Goal: Check status: Check status

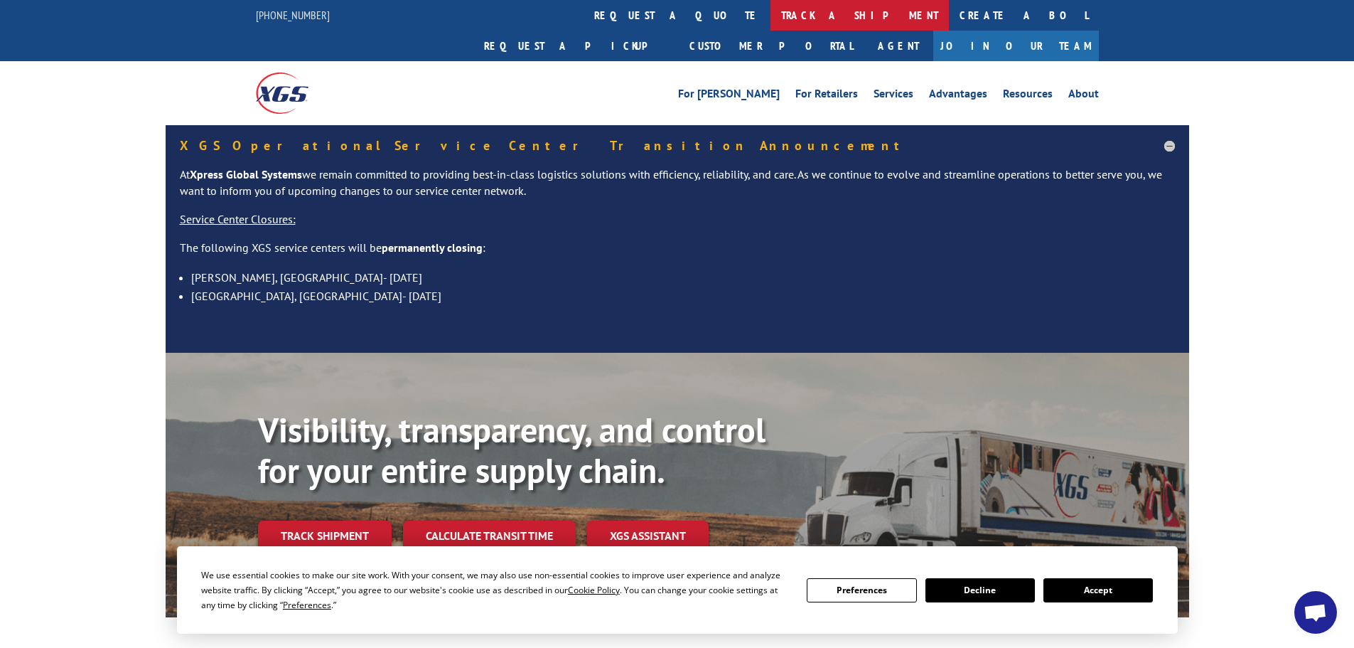
click at [771, 17] on link "track a shipment" at bounding box center [860, 15] width 178 height 31
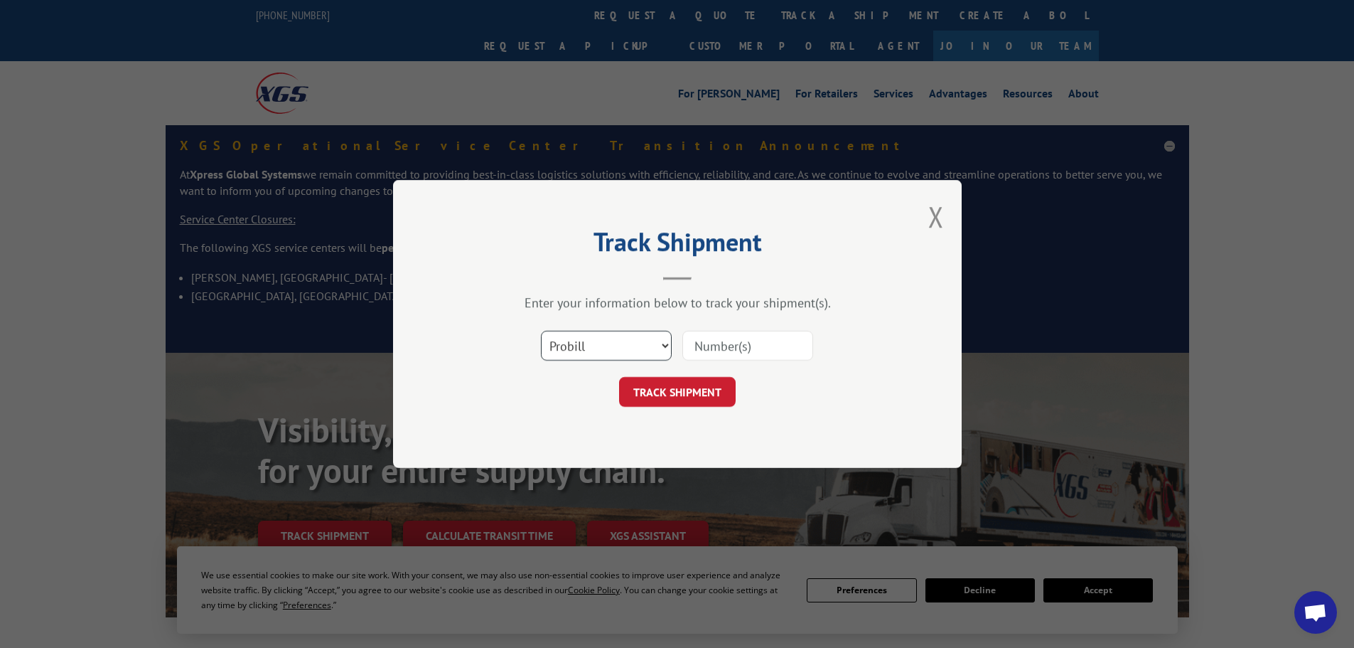
click at [611, 346] on select "Select category... Probill BOL PO" at bounding box center [606, 346] width 131 height 30
select select "bol"
click at [541, 331] on select "Select category... Probill BOL PO" at bounding box center [606, 346] width 131 height 30
click at [732, 350] on input at bounding box center [748, 346] width 131 height 30
paste input "6006260"
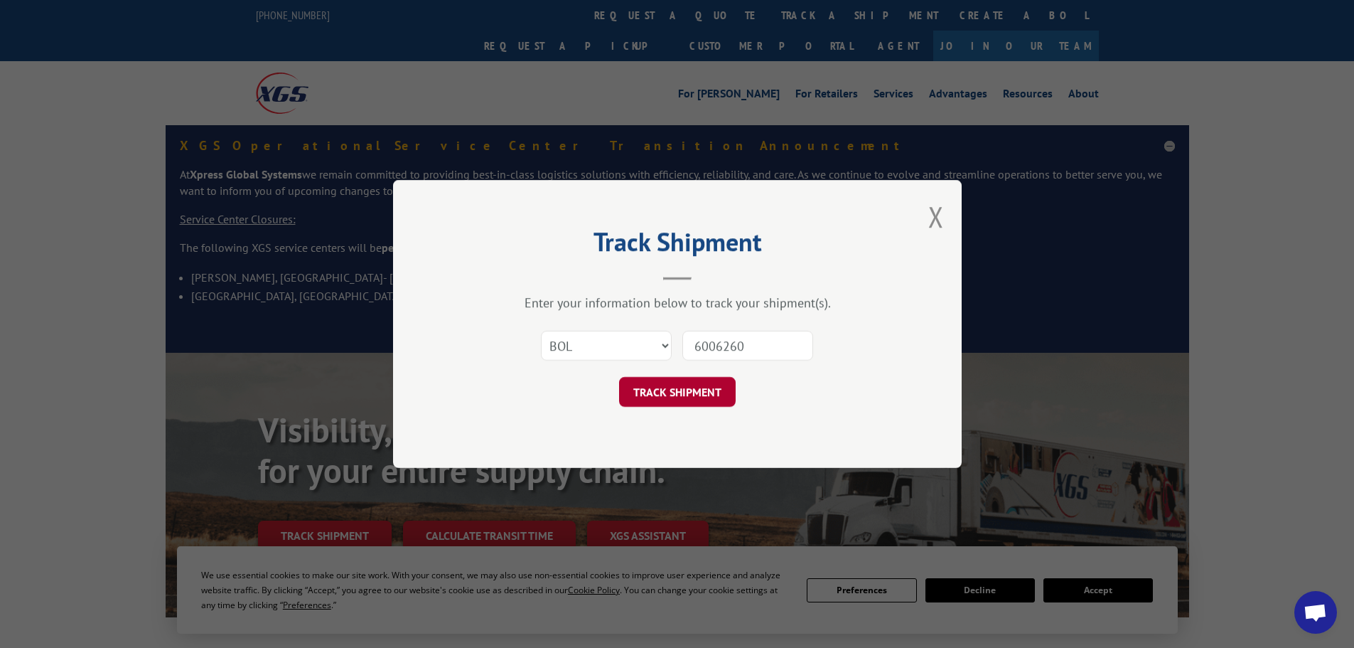
type input "6006260"
click at [692, 391] on button "TRACK SHIPMENT" at bounding box center [677, 392] width 117 height 30
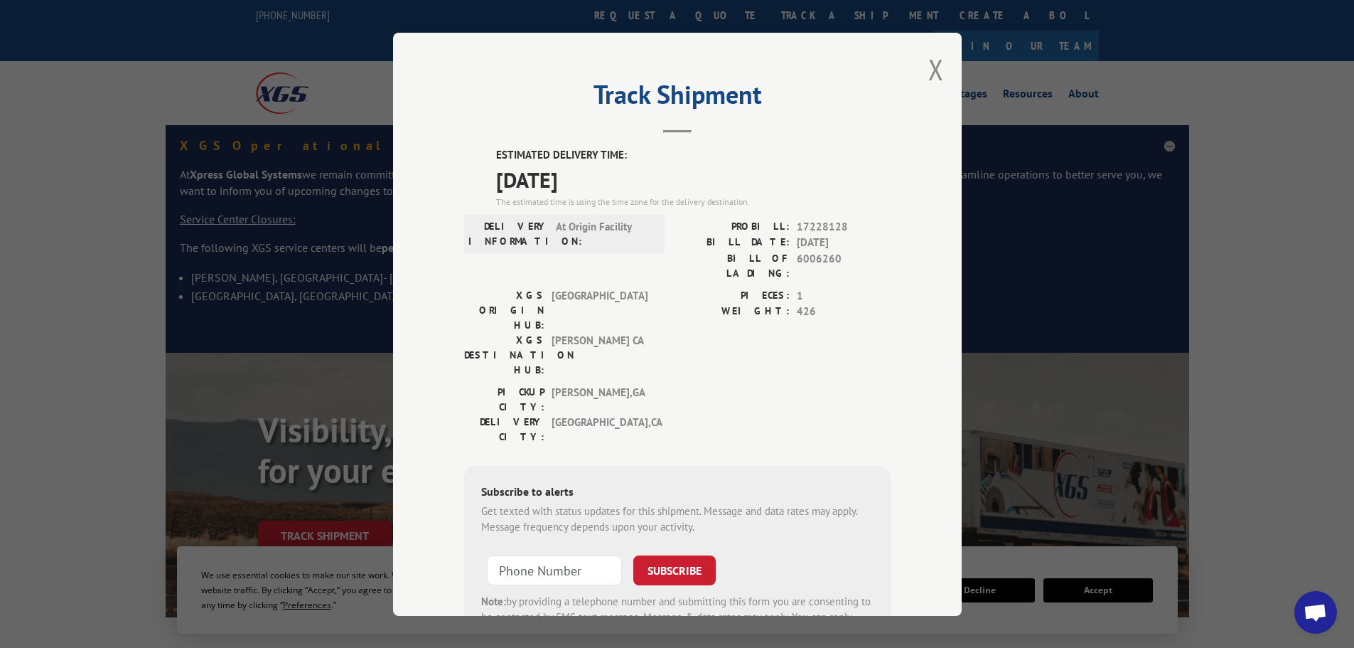
drag, startPoint x: 931, startPoint y: 65, endPoint x: 896, endPoint y: 68, distance: 35.6
click at [931, 67] on button "Close modal" at bounding box center [937, 69] width 16 height 38
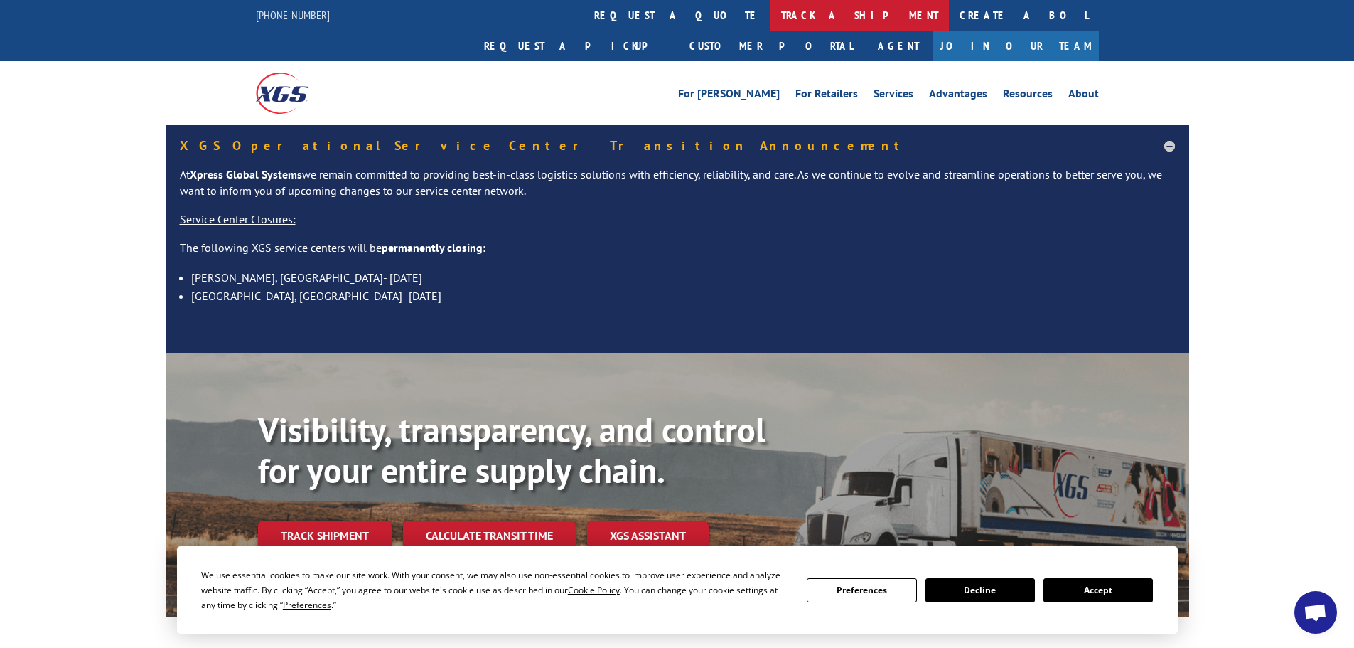
click at [771, 14] on link "track a shipment" at bounding box center [860, 15] width 178 height 31
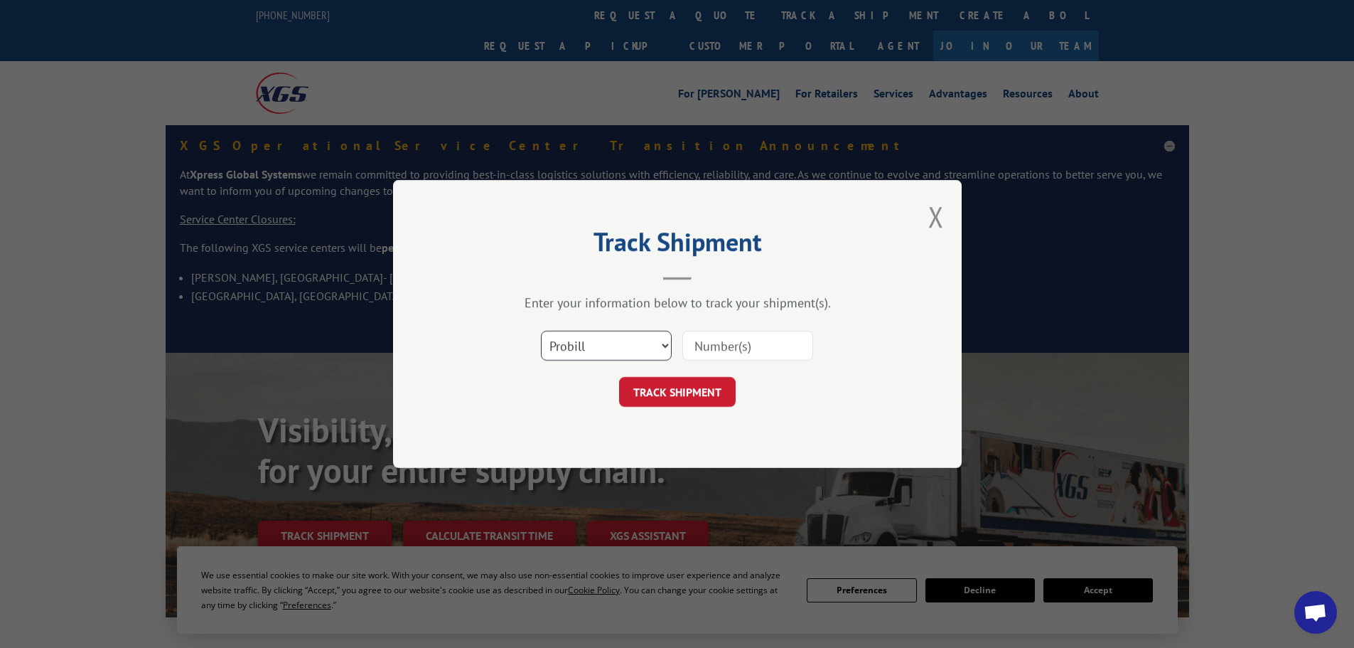
click at [629, 358] on select "Select category... Probill BOL PO" at bounding box center [606, 346] width 131 height 30
select select "bol"
click at [541, 331] on select "Select category... Probill BOL PO" at bounding box center [606, 346] width 131 height 30
click at [751, 354] on input at bounding box center [748, 346] width 131 height 30
paste input "6009843"
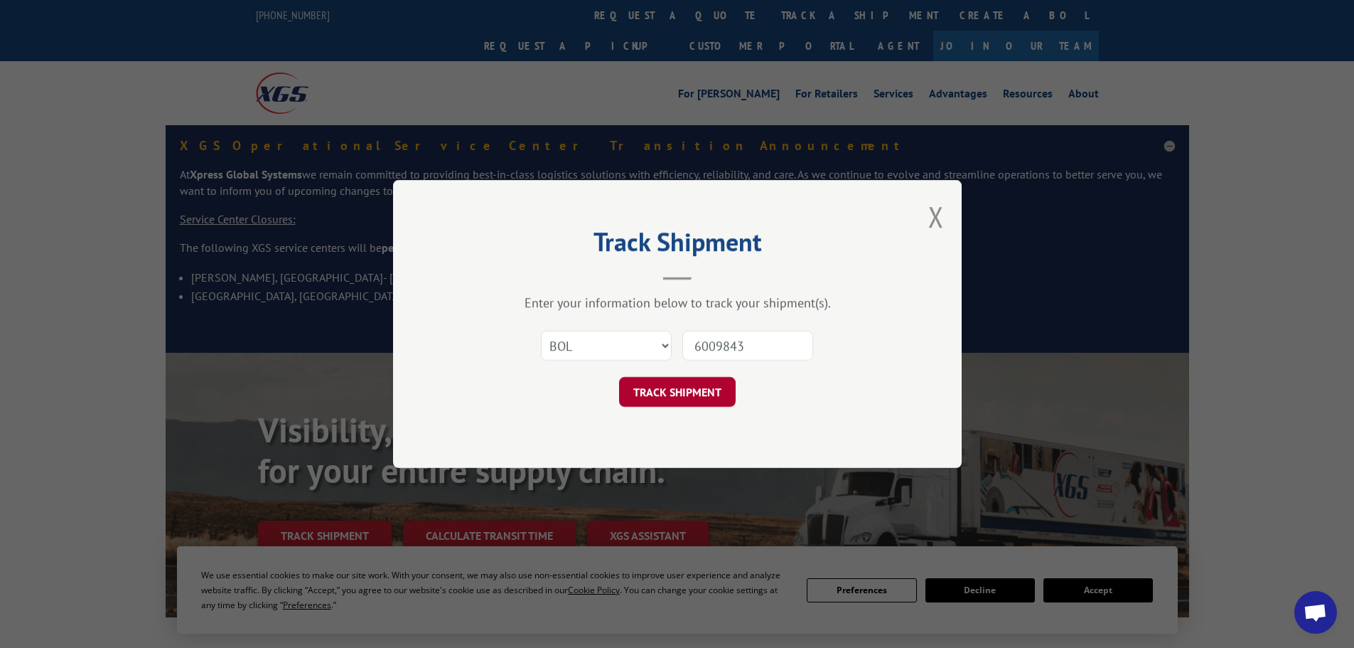
type input "6009843"
click at [682, 386] on button "TRACK SHIPMENT" at bounding box center [677, 392] width 117 height 30
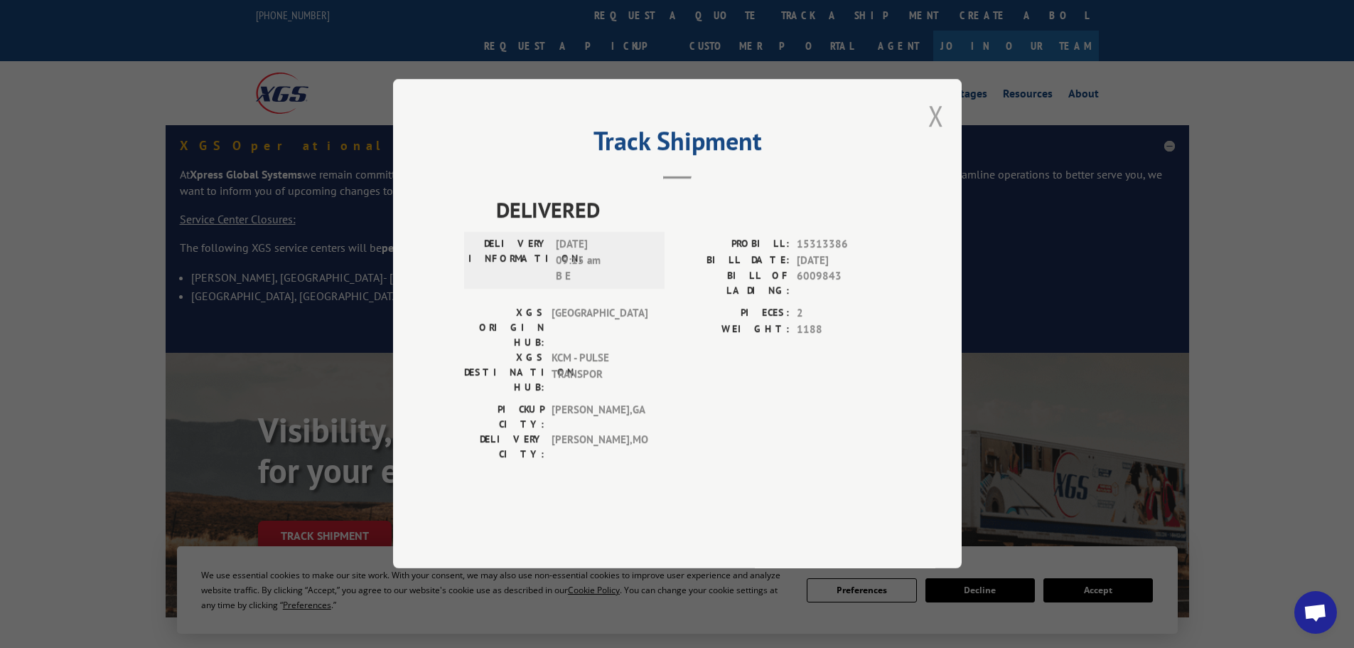
click at [932, 134] on button "Close modal" at bounding box center [937, 116] width 16 height 38
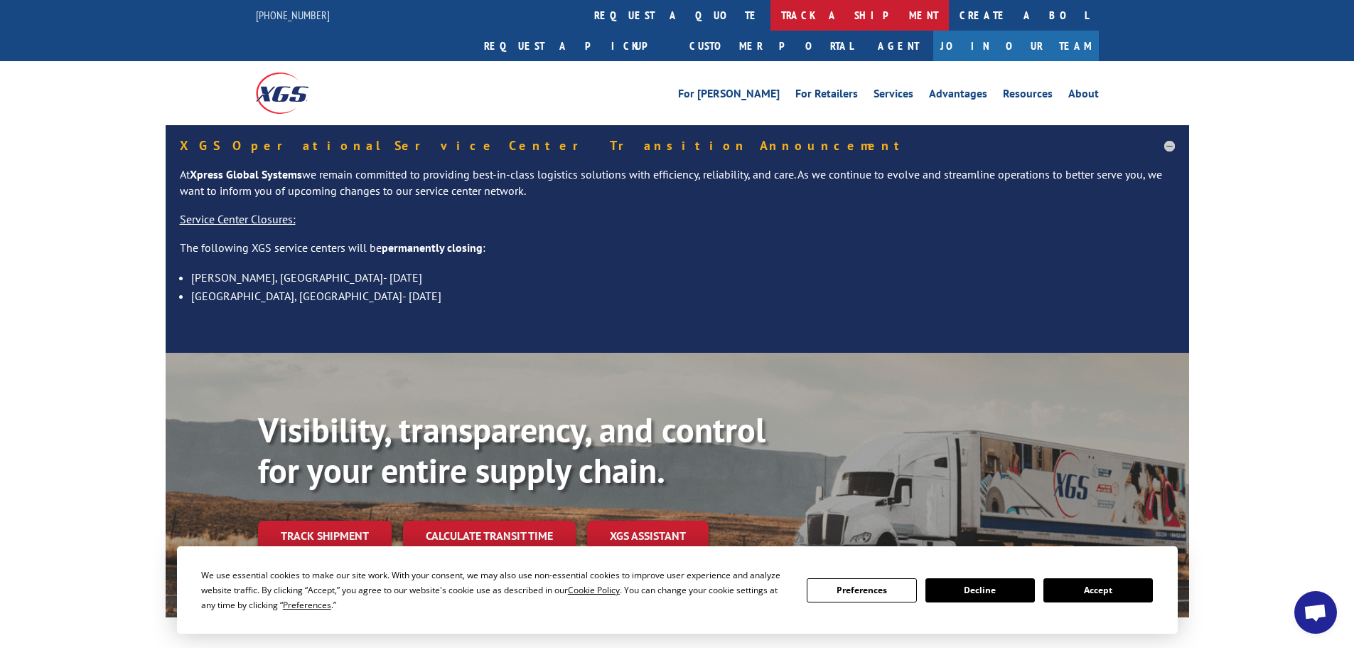
click at [771, 19] on link "track a shipment" at bounding box center [860, 15] width 178 height 31
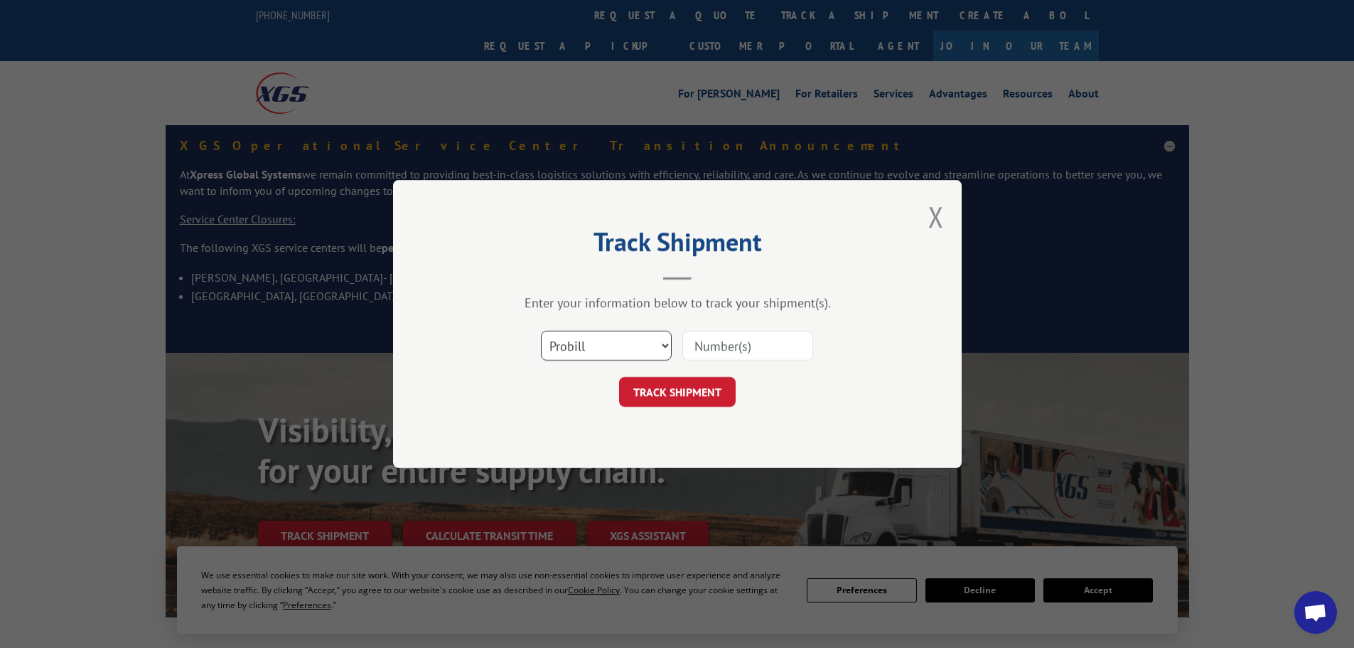
drag, startPoint x: 624, startPoint y: 345, endPoint x: 622, endPoint y: 354, distance: 9.5
click at [624, 345] on select "Select category... Probill BOL PO" at bounding box center [606, 346] width 131 height 30
select select "bol"
click at [541, 331] on select "Select category... Probill BOL PO" at bounding box center [606, 346] width 131 height 30
click at [734, 352] on input at bounding box center [748, 346] width 131 height 30
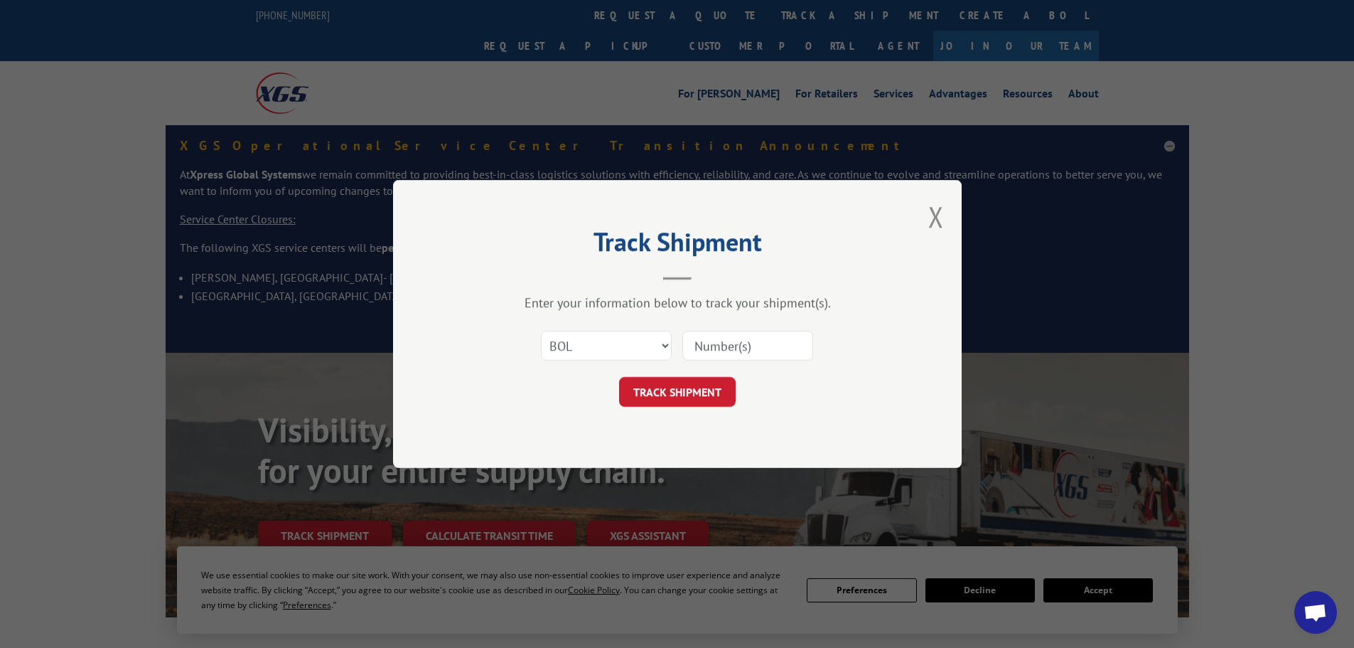
paste input "6004395"
type input "6004395"
click at [660, 396] on button "TRACK SHIPMENT" at bounding box center [677, 392] width 117 height 30
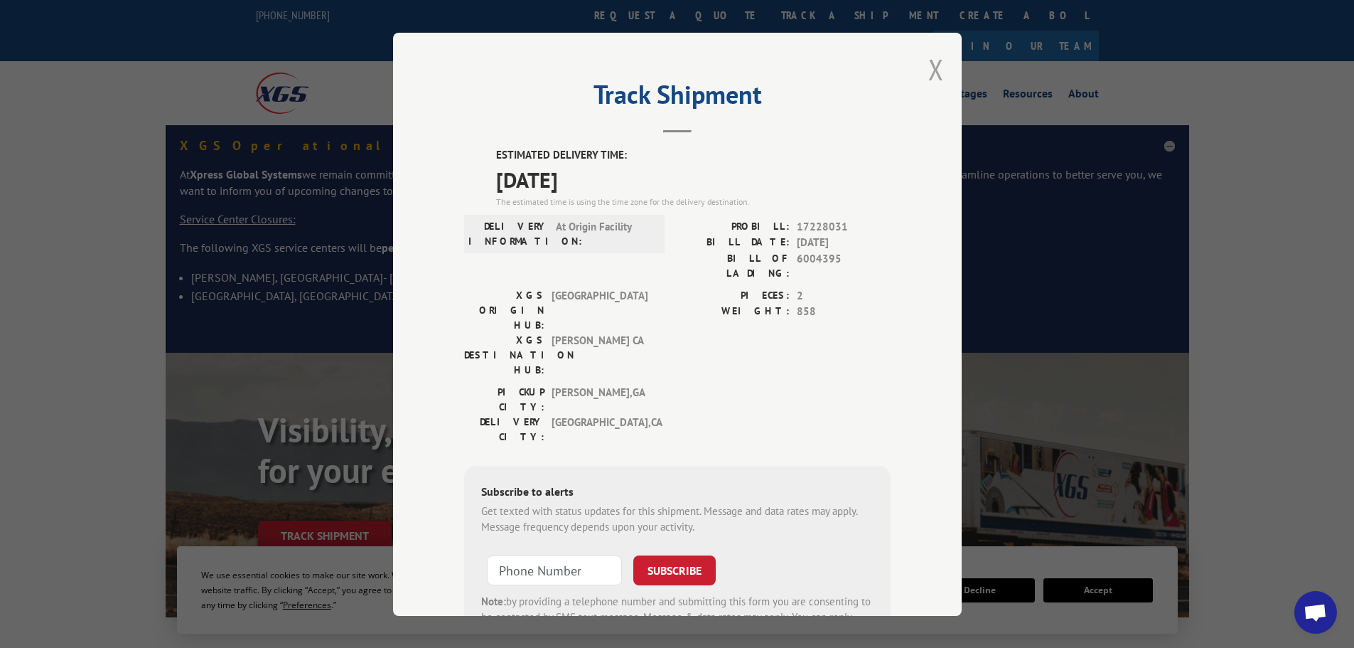
drag, startPoint x: 938, startPoint y: 69, endPoint x: 888, endPoint y: 75, distance: 50.1
click at [934, 69] on button "Close modal" at bounding box center [937, 69] width 16 height 38
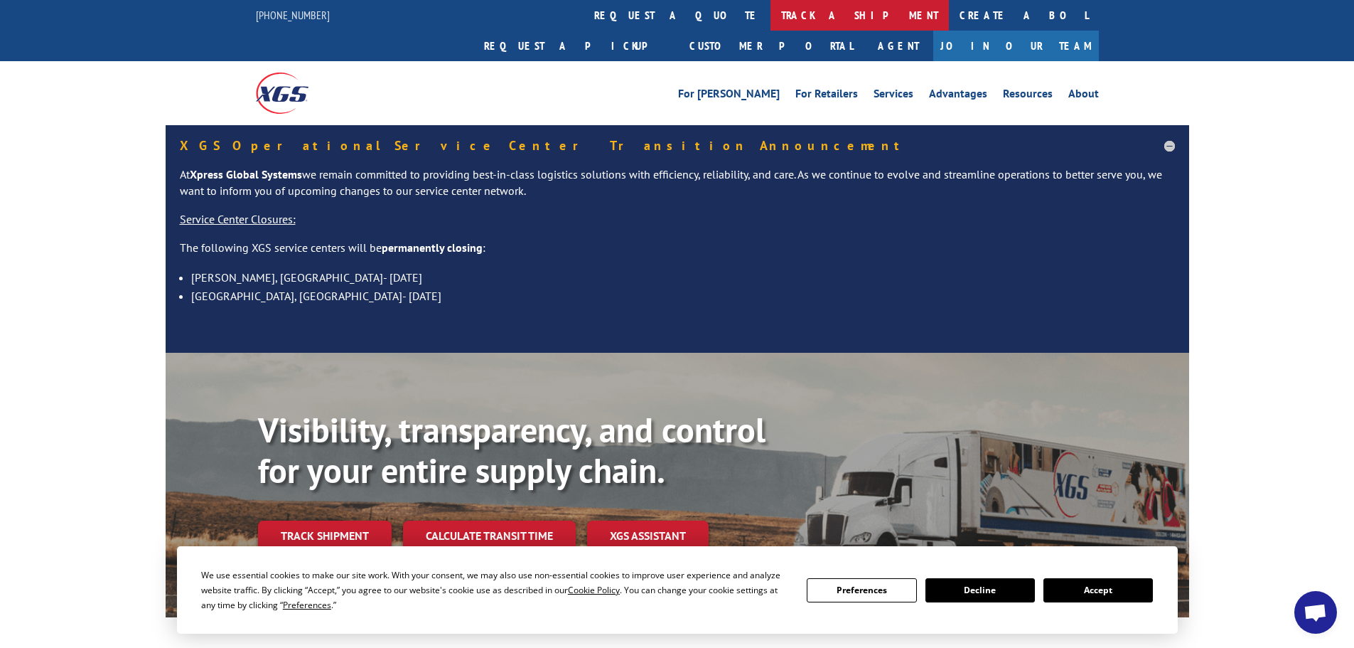
click at [771, 14] on link "track a shipment" at bounding box center [860, 15] width 178 height 31
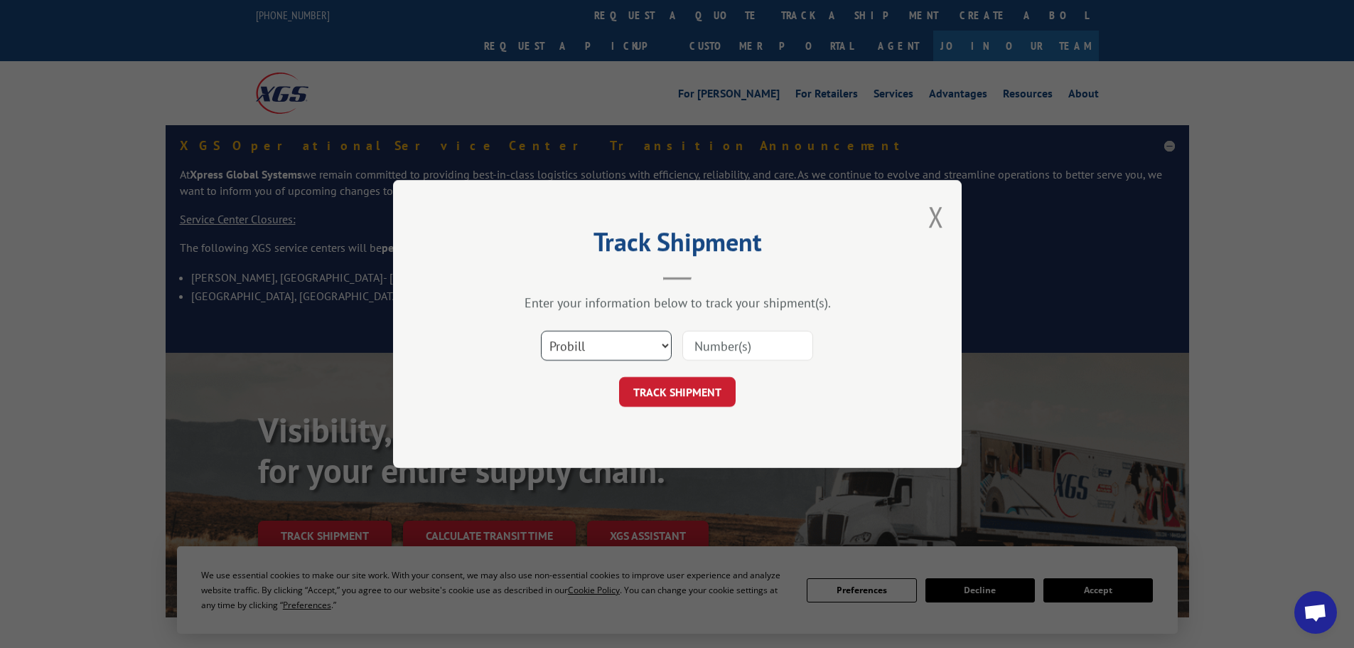
click at [577, 351] on select "Select category... Probill BOL PO" at bounding box center [606, 346] width 131 height 30
select select "bol"
click at [541, 331] on select "Select category... Probill BOL PO" at bounding box center [606, 346] width 131 height 30
click at [727, 348] on input at bounding box center [748, 346] width 131 height 30
paste input "444328"
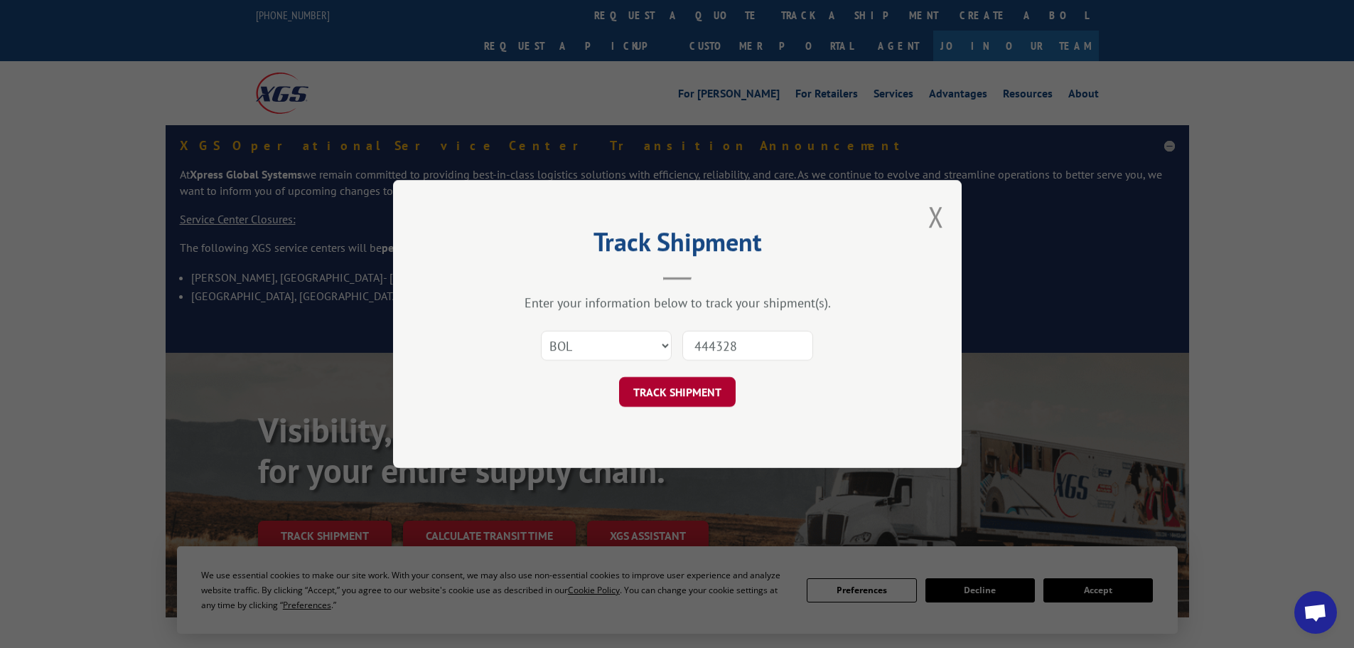
type input "444328"
click at [680, 394] on button "TRACK SHIPMENT" at bounding box center [677, 392] width 117 height 30
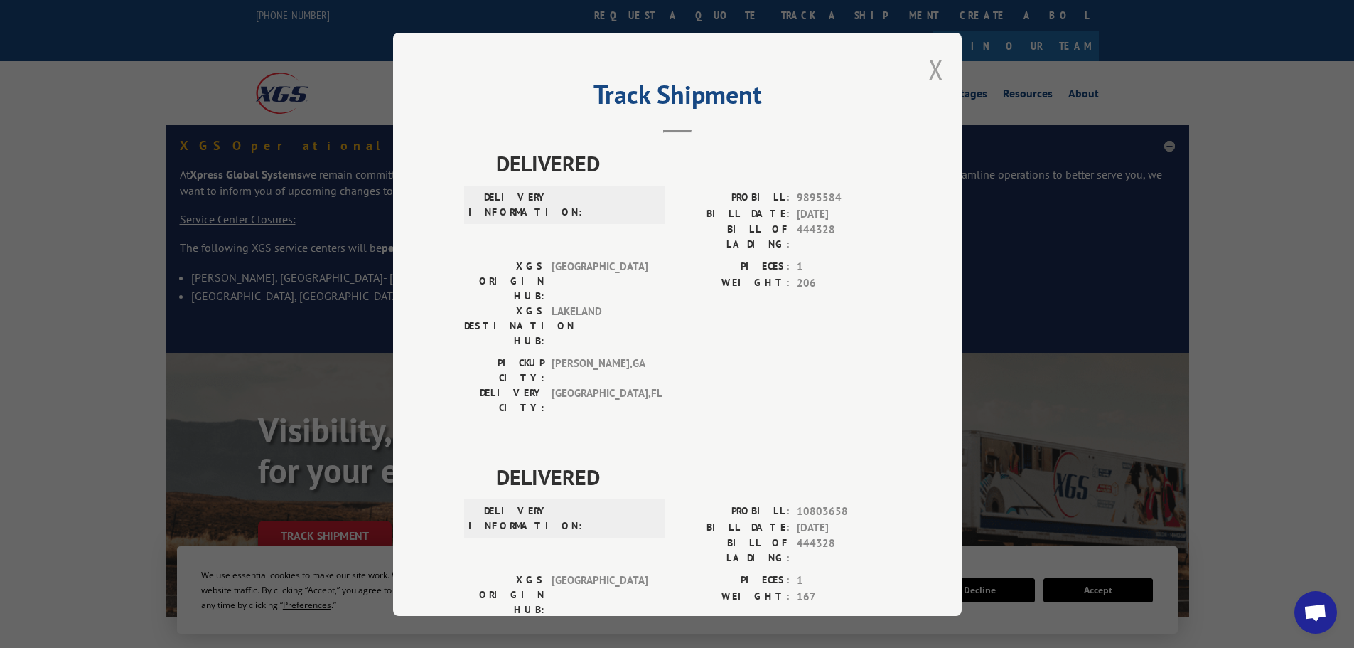
click at [932, 66] on button "Close modal" at bounding box center [937, 69] width 16 height 38
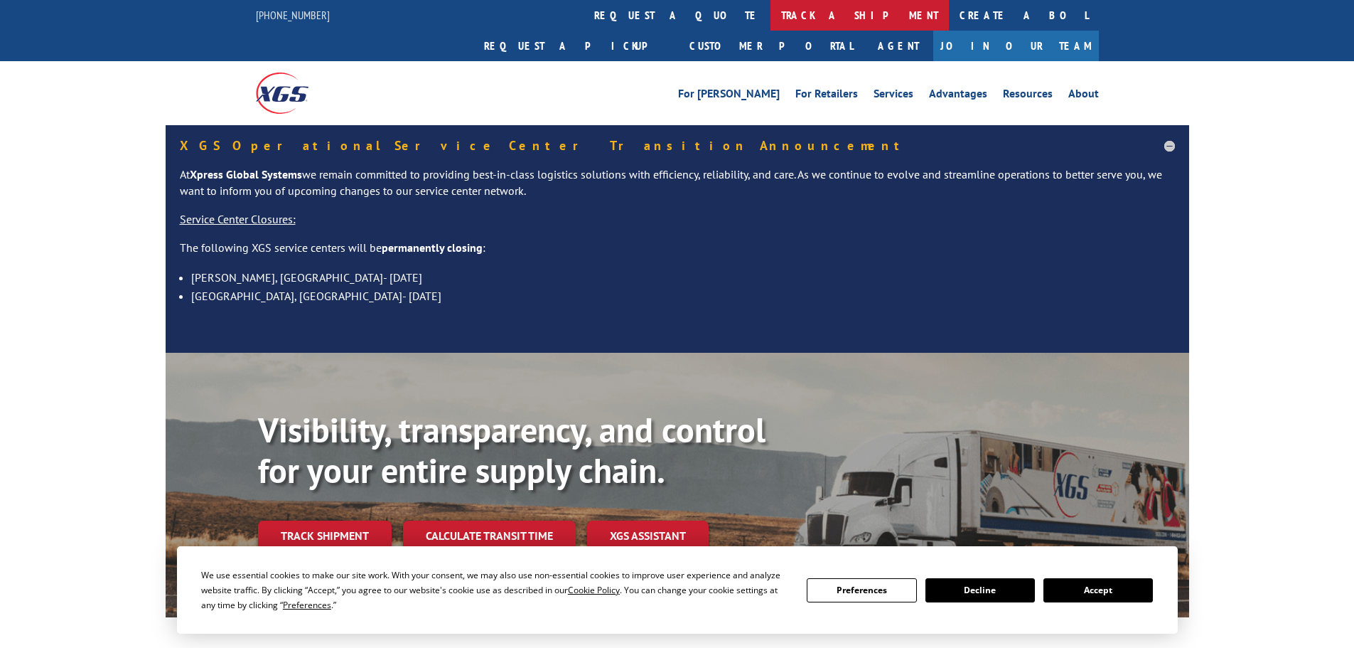
click at [771, 18] on link "track a shipment" at bounding box center [860, 15] width 178 height 31
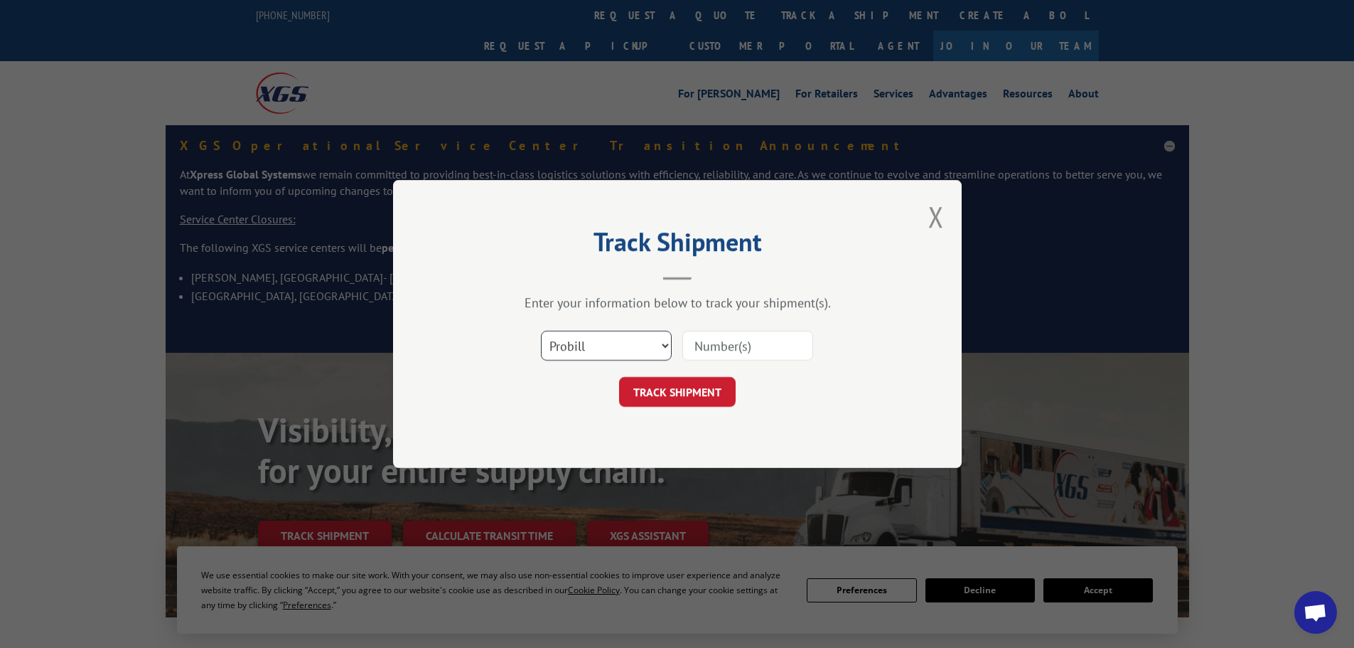
drag, startPoint x: 624, startPoint y: 340, endPoint x: 611, endPoint y: 347, distance: 14.0
click at [624, 341] on select "Select category... Probill BOL PO" at bounding box center [606, 346] width 131 height 30
select select "bol"
click at [541, 331] on select "Select category... Probill BOL PO" at bounding box center [606, 346] width 131 height 30
click at [711, 353] on input at bounding box center [748, 346] width 131 height 30
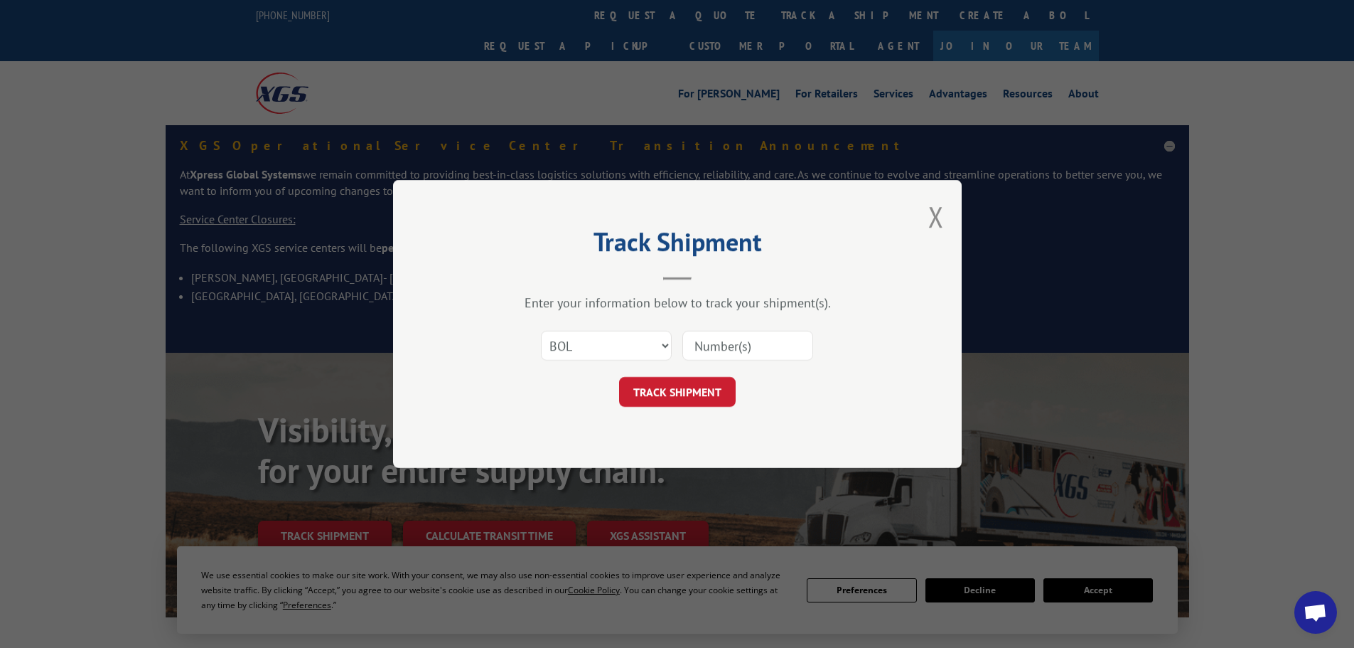
paste input "5106081"
type input "5106081"
click at [675, 388] on button "TRACK SHIPMENT" at bounding box center [677, 392] width 117 height 30
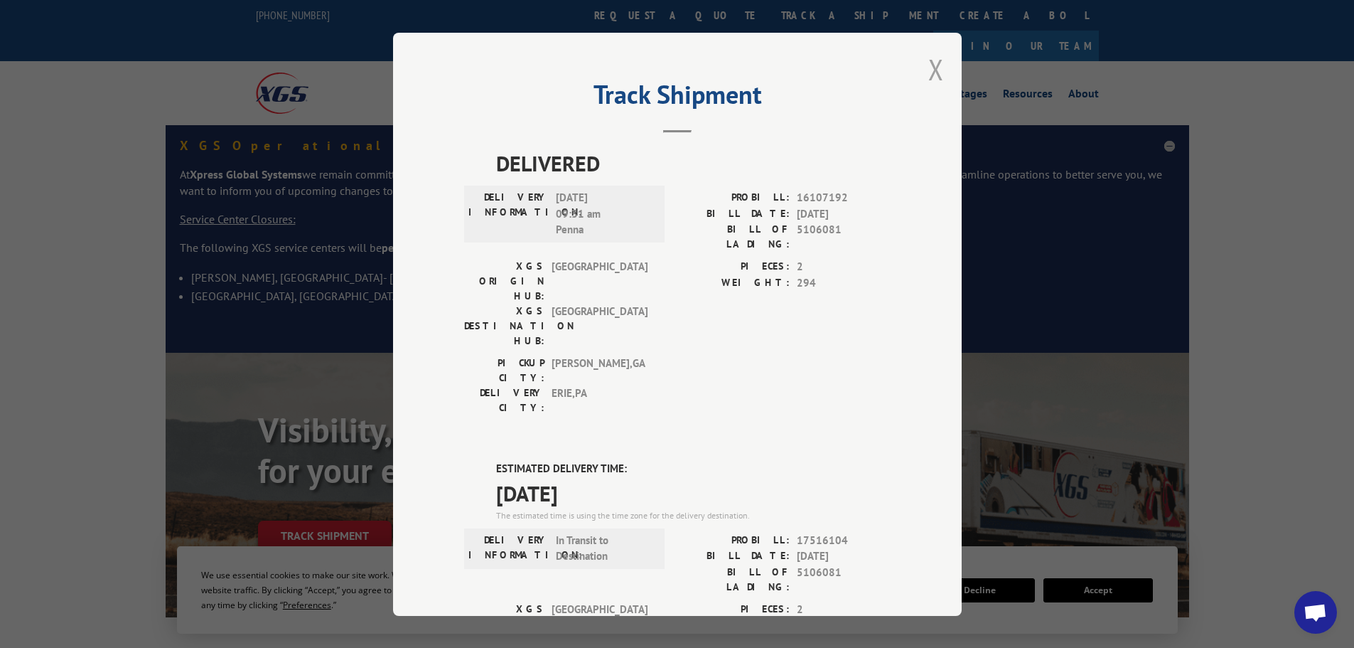
click at [929, 72] on button "Close modal" at bounding box center [937, 69] width 16 height 38
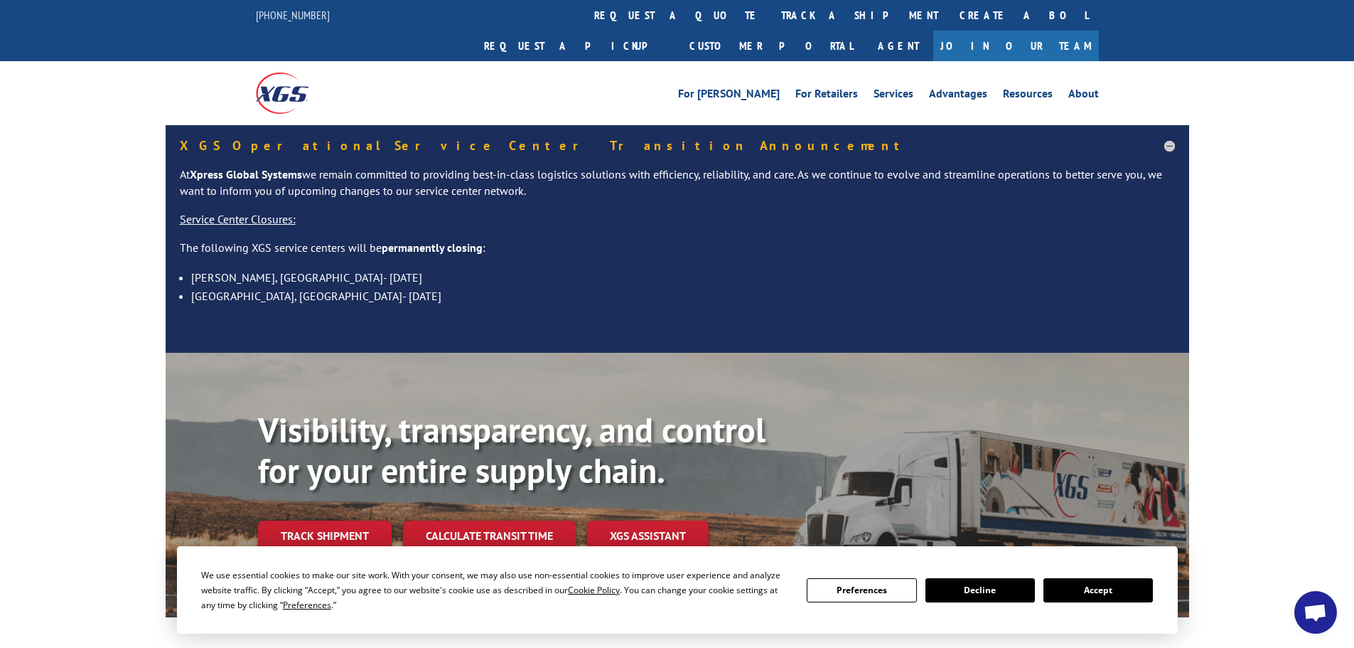
click at [771, 10] on link "track a shipment" at bounding box center [860, 15] width 178 height 31
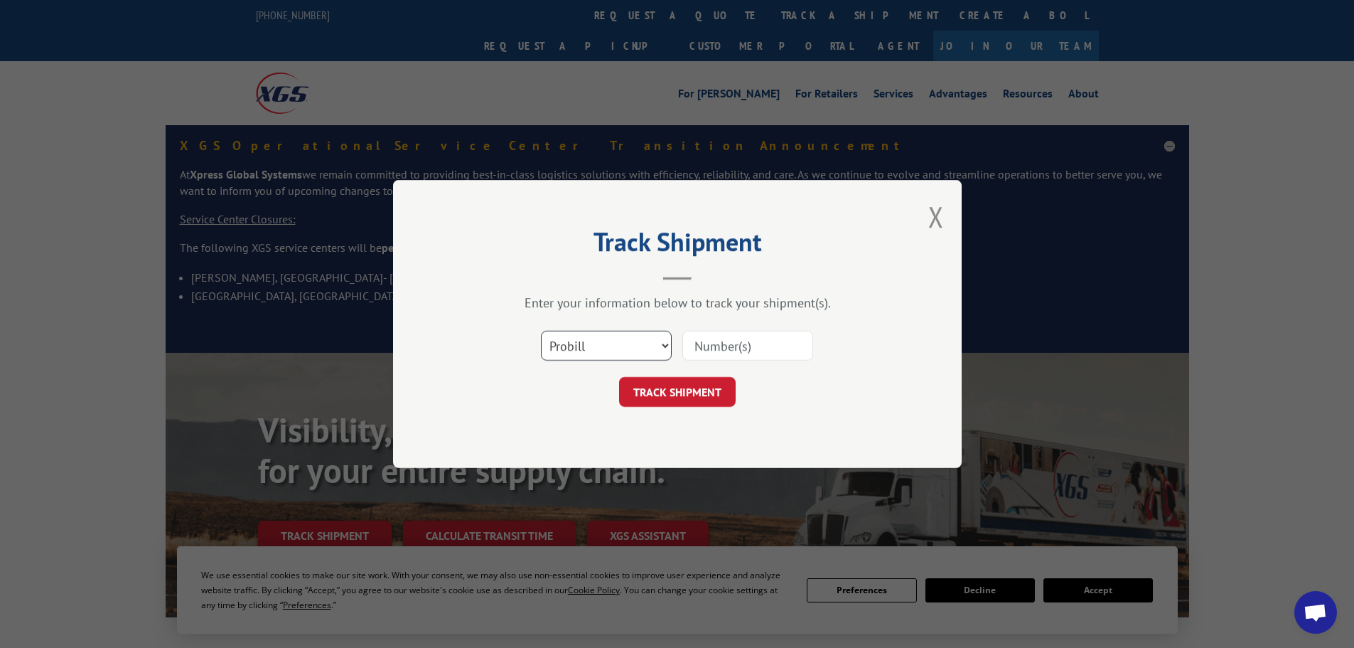
click at [592, 349] on select "Select category... Probill BOL PO" at bounding box center [606, 346] width 131 height 30
select select "bol"
click at [541, 331] on select "Select category... Probill BOL PO" at bounding box center [606, 346] width 131 height 30
click at [724, 347] on input at bounding box center [748, 346] width 131 height 30
paste input "5092475"
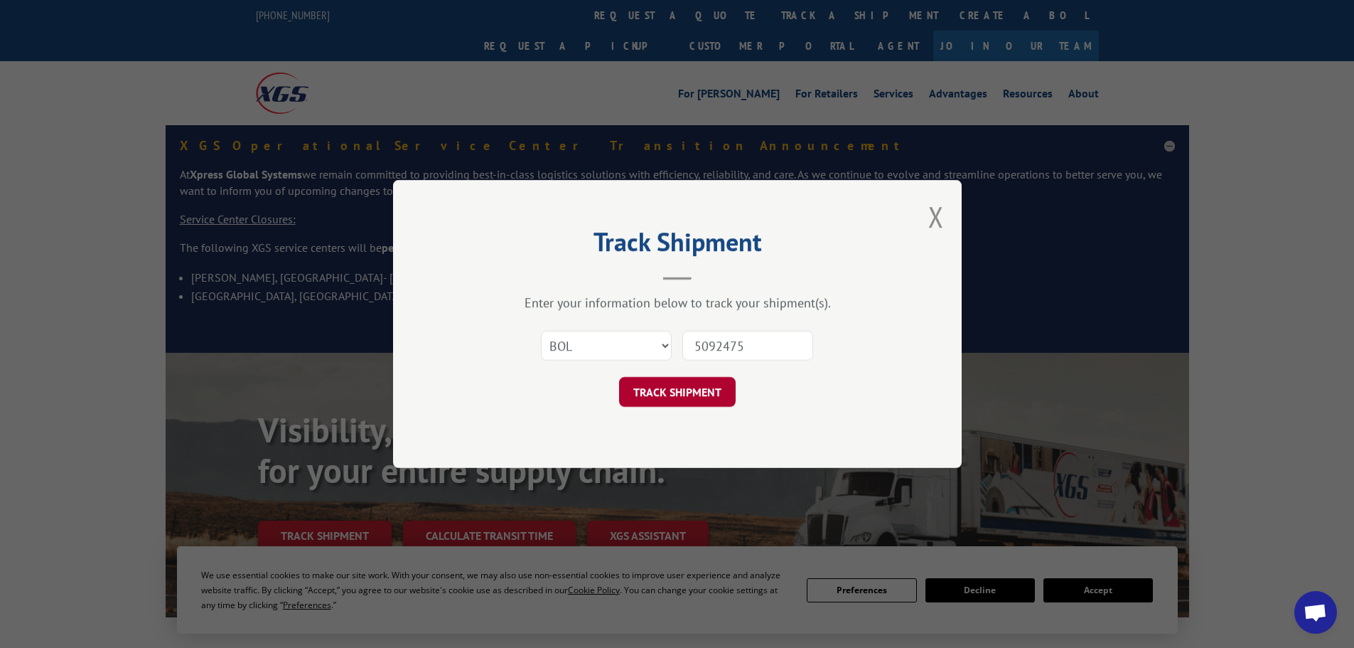
type input "5092475"
click at [671, 395] on button "TRACK SHIPMENT" at bounding box center [677, 392] width 117 height 30
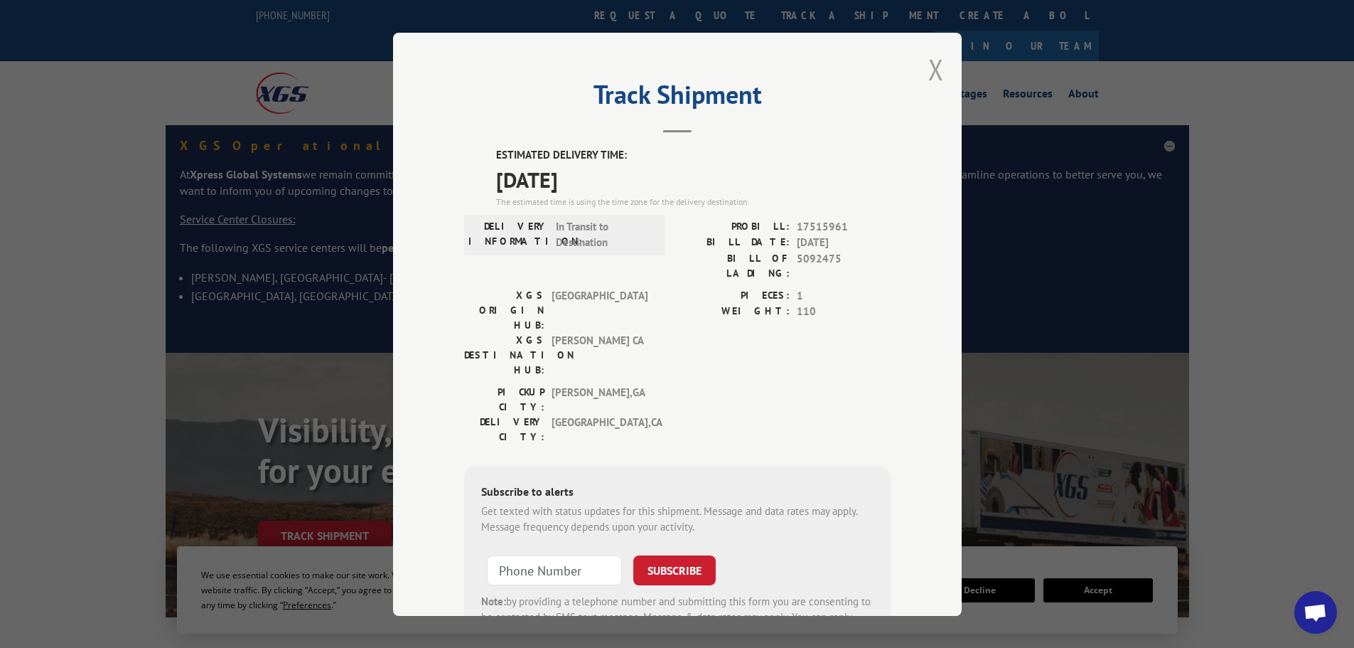
click at [929, 68] on button "Close modal" at bounding box center [937, 69] width 16 height 38
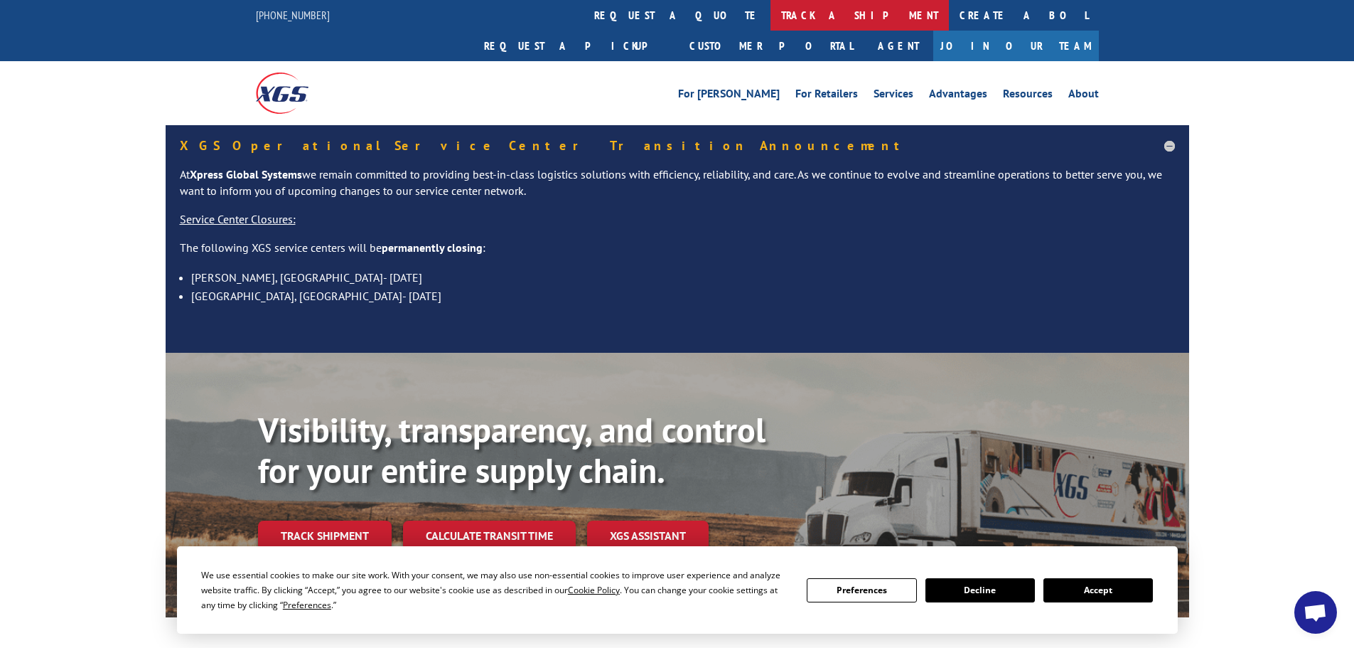
click at [771, 11] on link "track a shipment" at bounding box center [860, 15] width 178 height 31
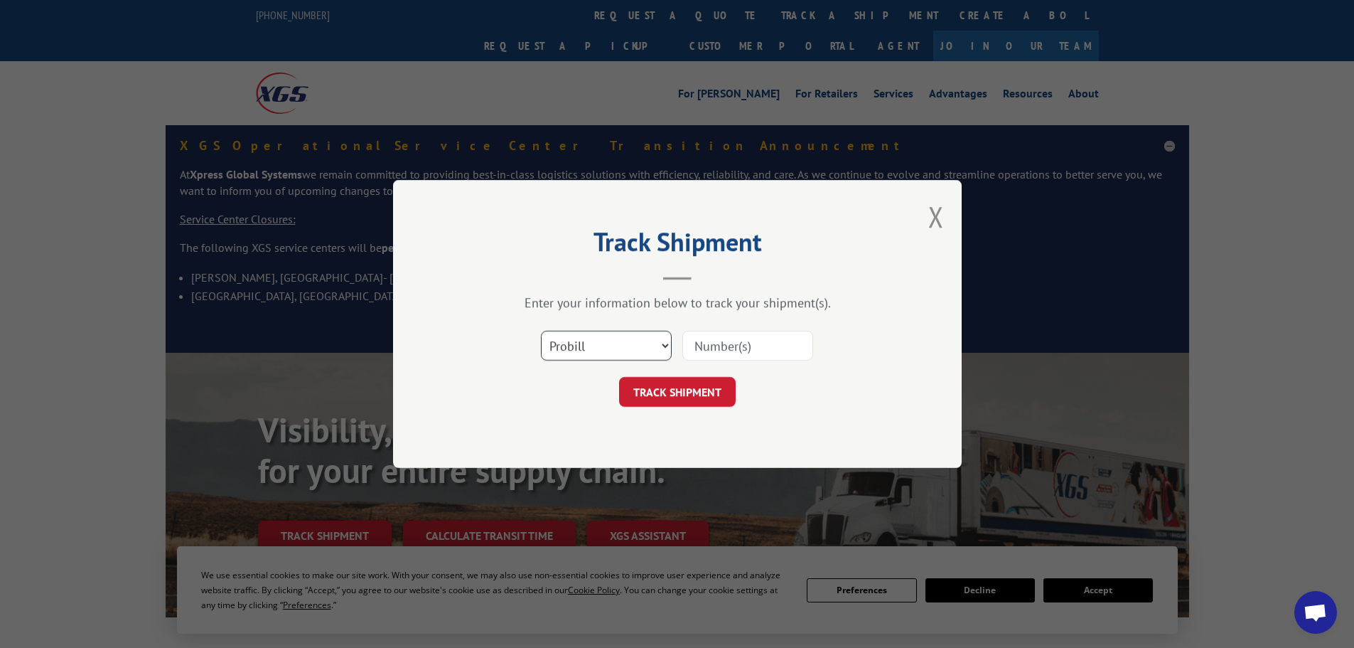
drag, startPoint x: 615, startPoint y: 344, endPoint x: 610, endPoint y: 355, distance: 12.4
click at [614, 345] on select "Select category... Probill BOL PO" at bounding box center [606, 346] width 131 height 30
select select "bol"
click at [541, 331] on select "Select category... Probill BOL PO" at bounding box center [606, 346] width 131 height 30
click at [755, 342] on input at bounding box center [748, 346] width 131 height 30
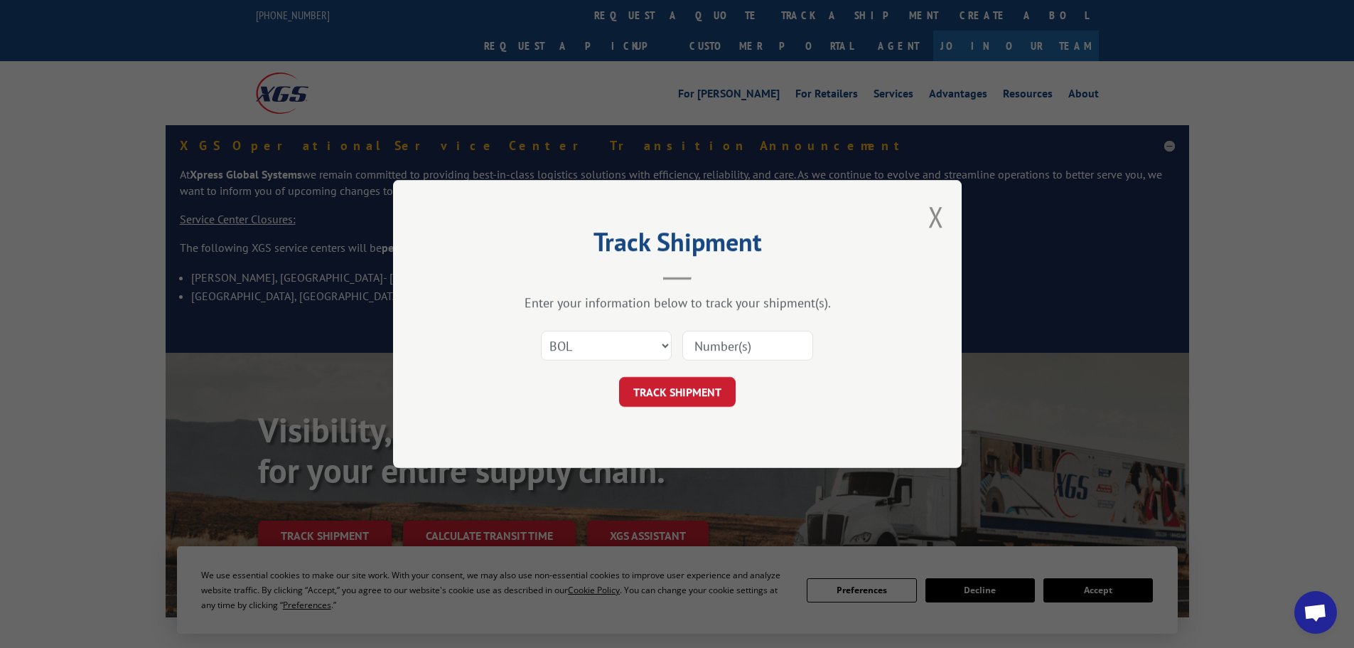
paste input "5105943"
type input "5105943"
click at [680, 382] on button "TRACK SHIPMENT" at bounding box center [677, 392] width 117 height 30
